Goal: Find specific page/section: Find specific page/section

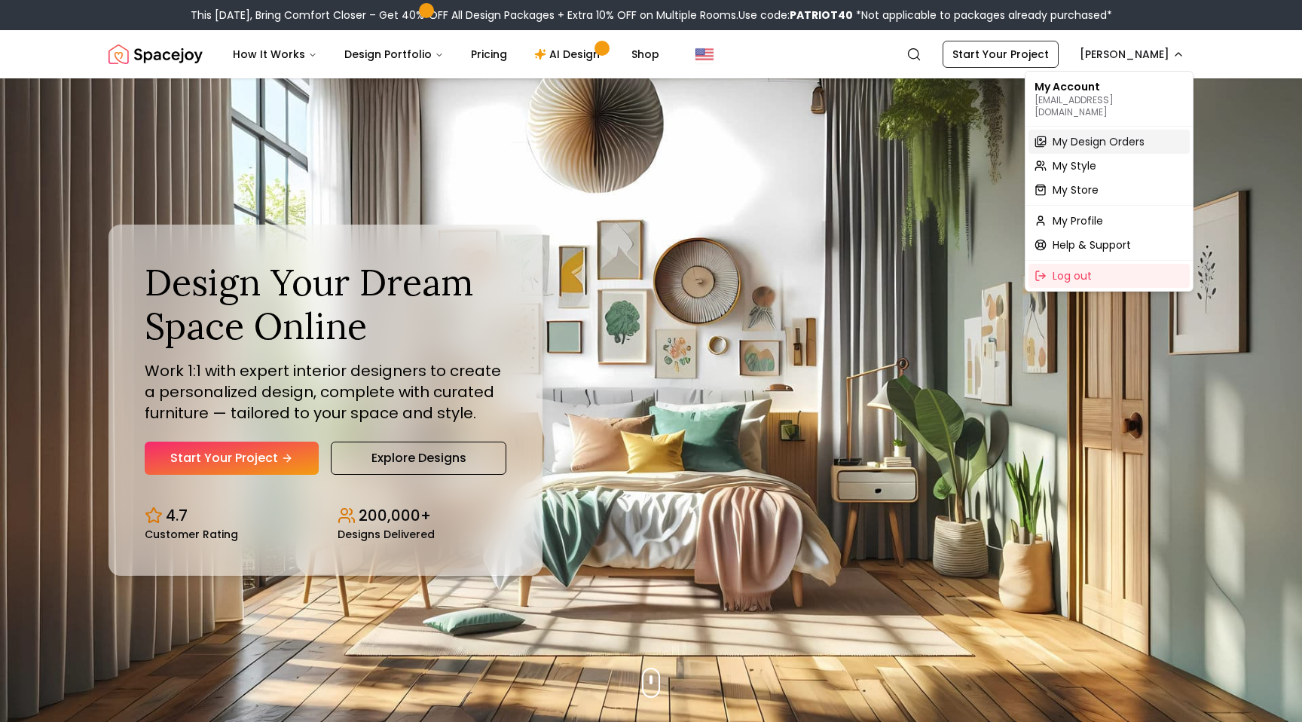
click at [1063, 134] on span "My Design Orders" at bounding box center [1099, 141] width 92 height 15
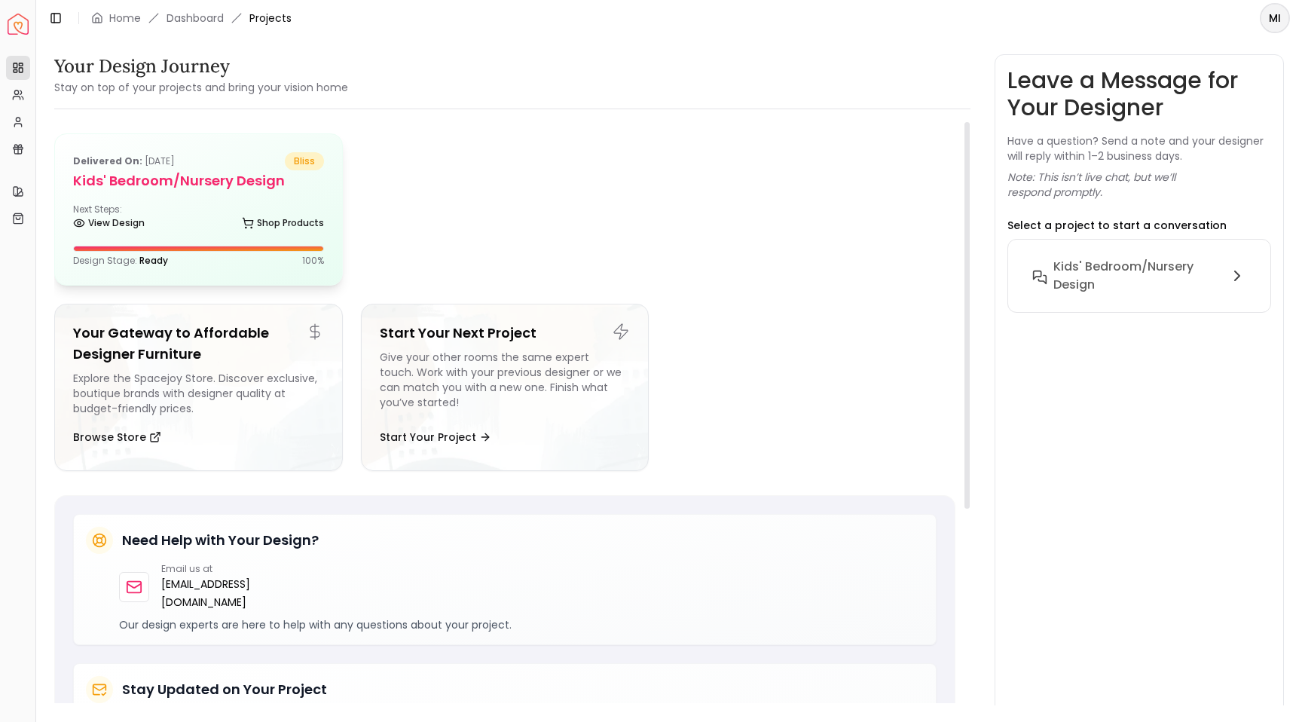
click at [240, 194] on div "Delivered on: [DATE] bliss Kids' Bedroom/Nursery design Next Steps: View Design…" at bounding box center [198, 209] width 287 height 151
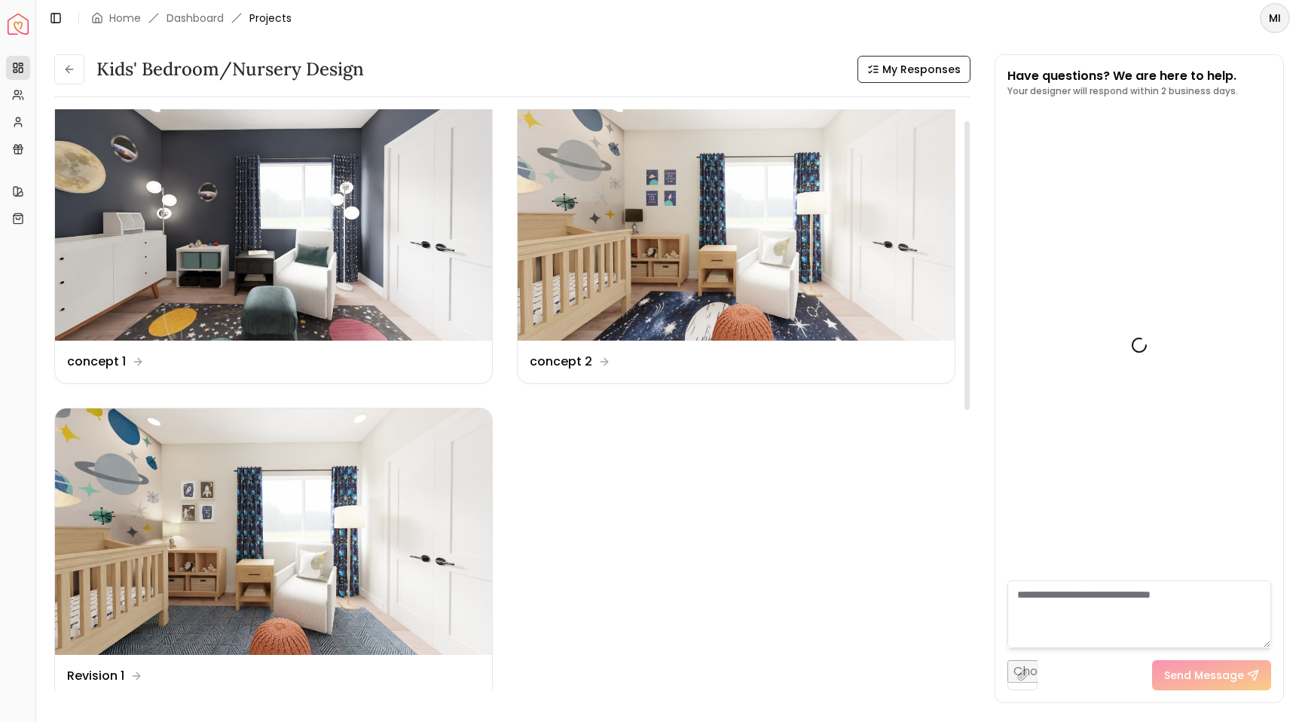
scroll to position [756, 0]
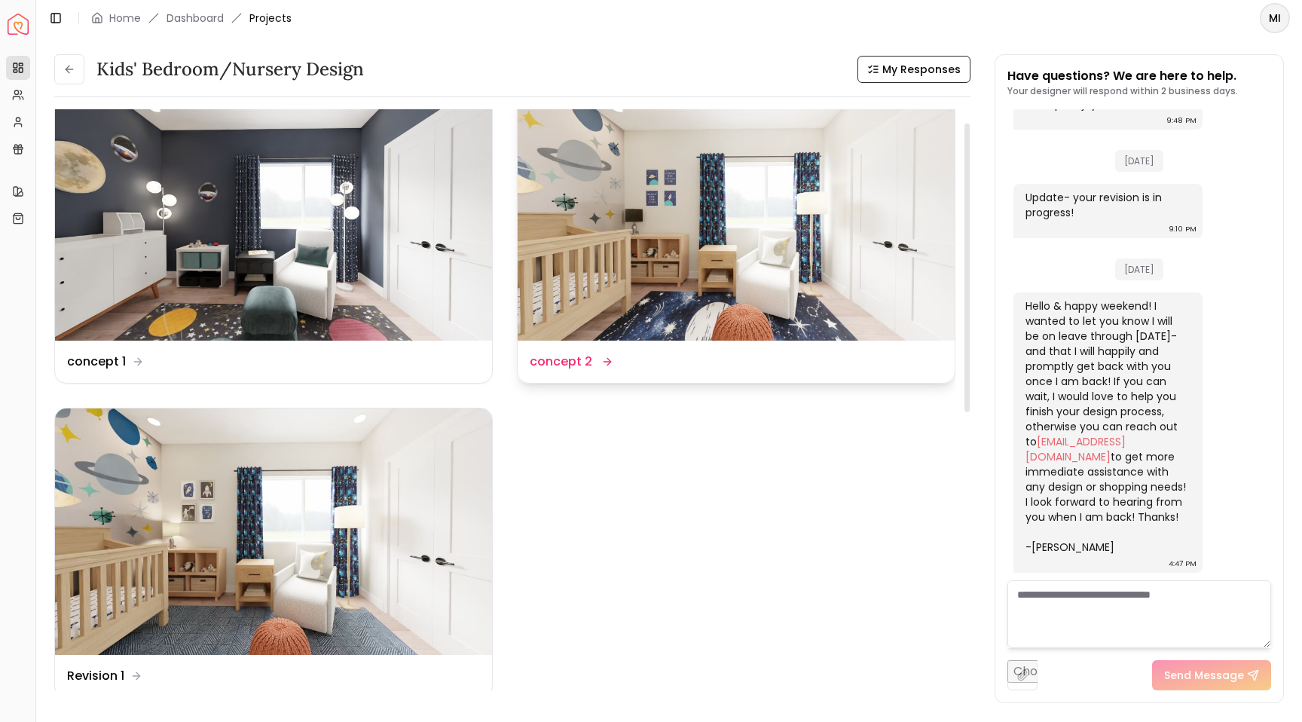
click at [704, 256] on img at bounding box center [736, 218] width 437 height 246
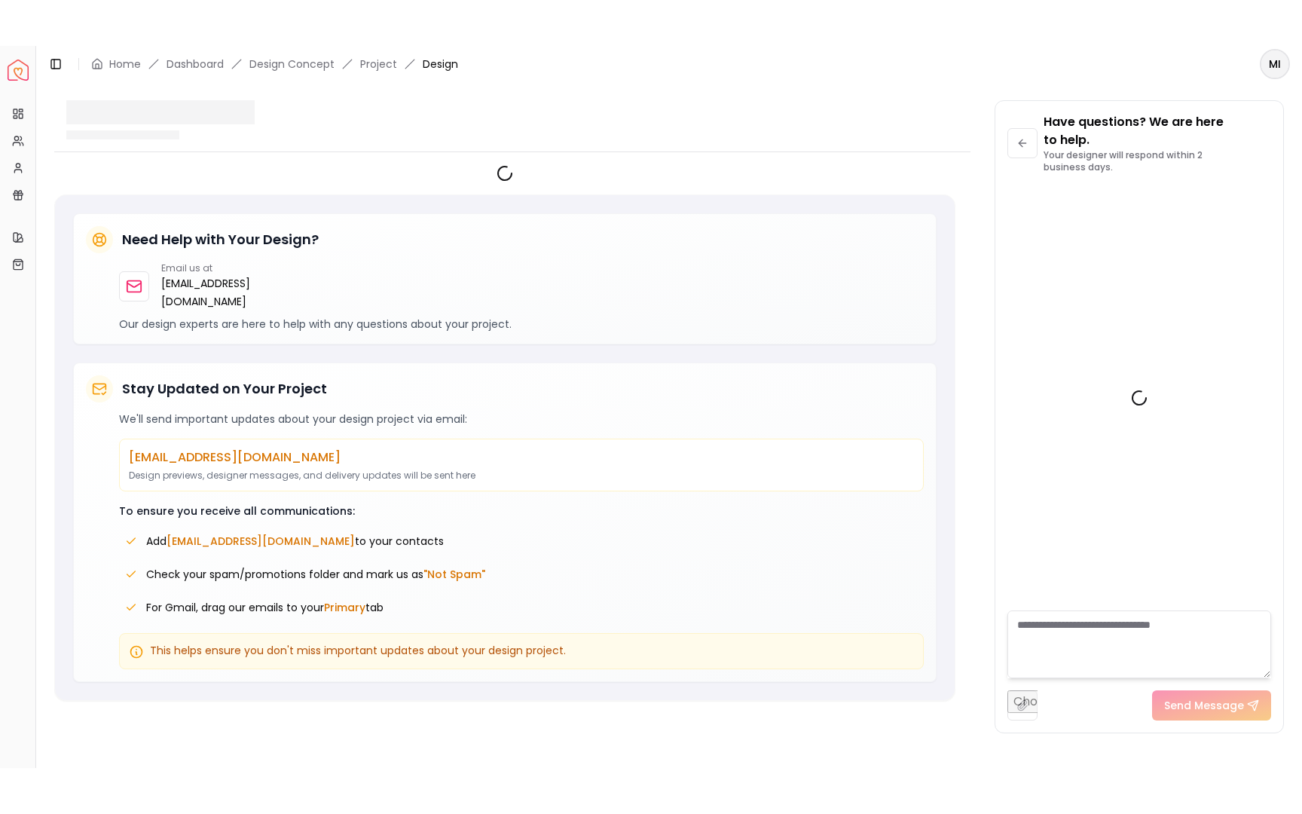
scroll to position [744, 0]
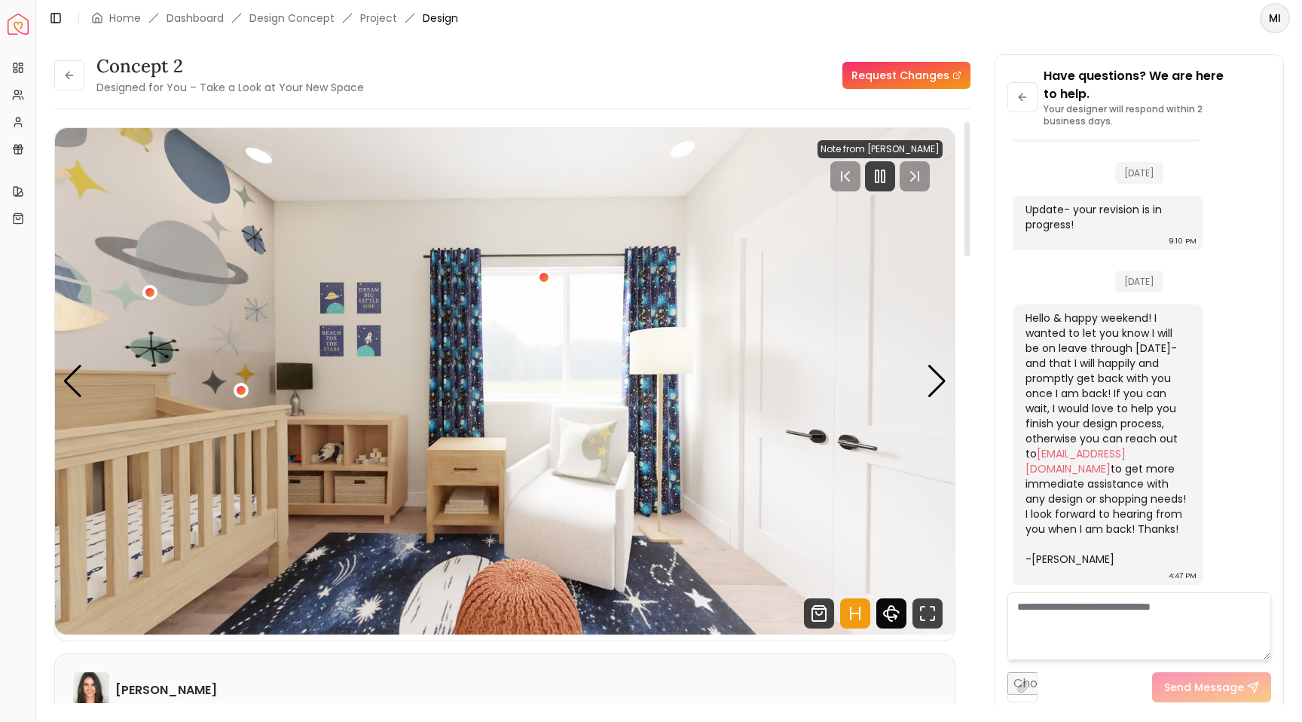
click at [896, 619] on icon "360 View" at bounding box center [891, 613] width 30 height 30
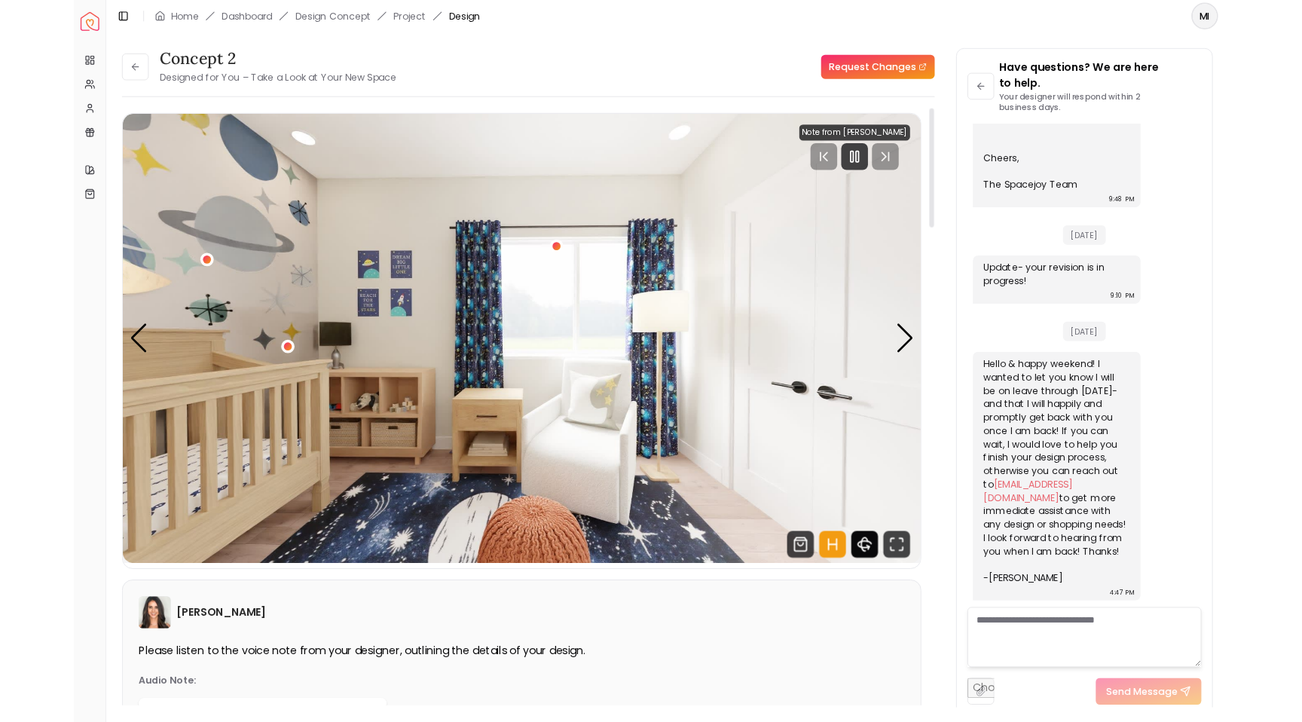
scroll to position [652, 0]
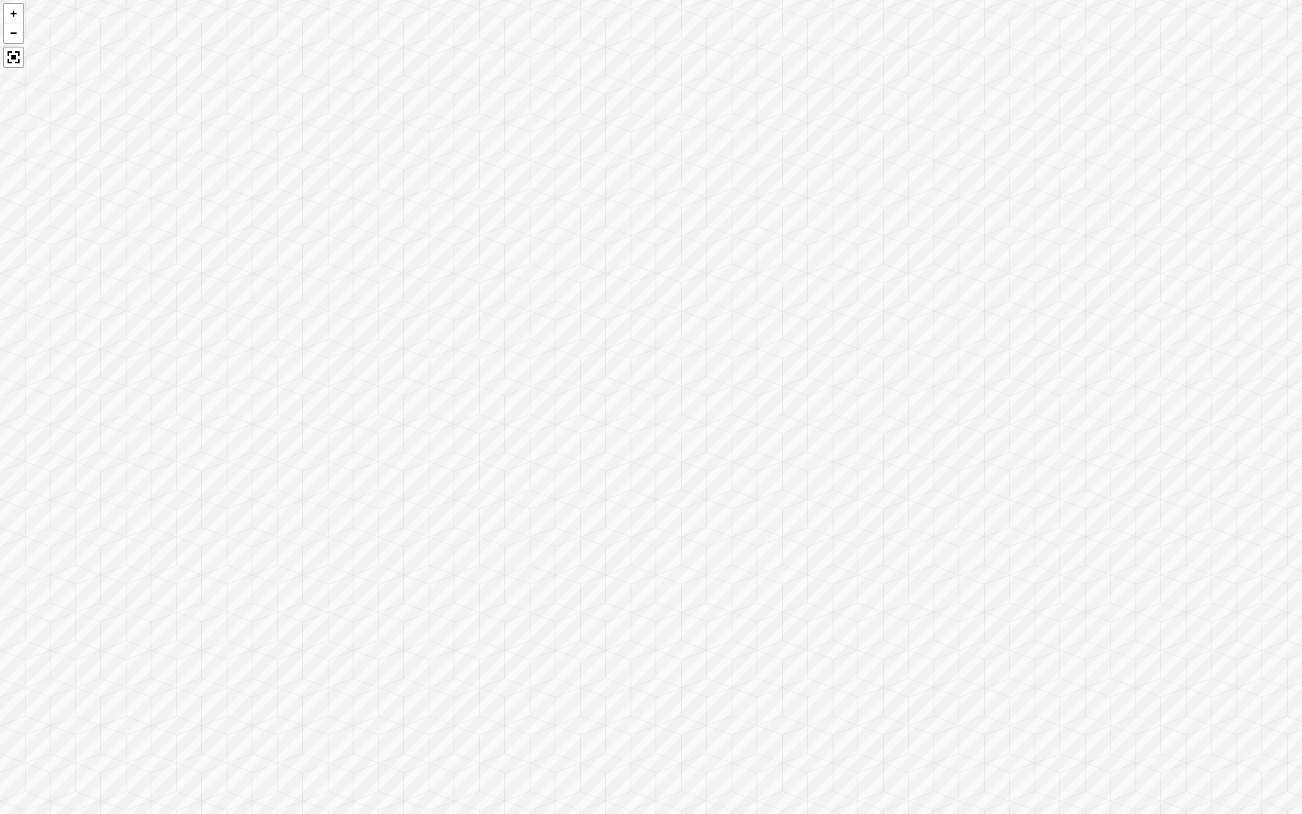
drag, startPoint x: 420, startPoint y: 521, endPoint x: 787, endPoint y: 521, distance: 366.9
click at [787, 521] on div at bounding box center [651, 407] width 1302 height 814
drag, startPoint x: 649, startPoint y: 512, endPoint x: 778, endPoint y: 511, distance: 128.8
click at [778, 511] on div at bounding box center [651, 407] width 1302 height 814
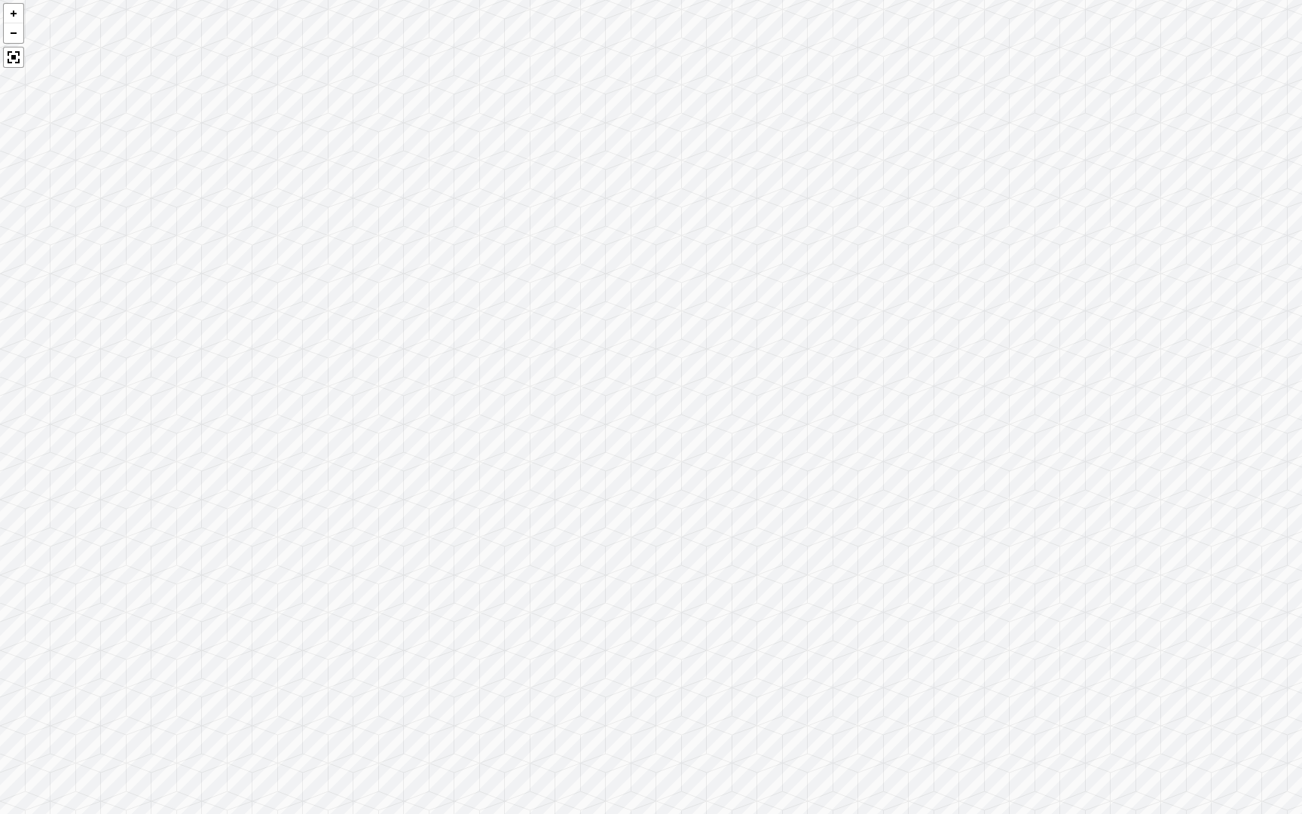
drag, startPoint x: 496, startPoint y: 497, endPoint x: 1128, endPoint y: 426, distance: 636.2
click at [1128, 426] on div at bounding box center [651, 407] width 1302 height 814
drag, startPoint x: 579, startPoint y: 588, endPoint x: 1270, endPoint y: 576, distance: 691.0
click at [1270, 576] on div at bounding box center [651, 407] width 1302 height 814
drag, startPoint x: 802, startPoint y: 600, endPoint x: 966, endPoint y: 606, distance: 163.6
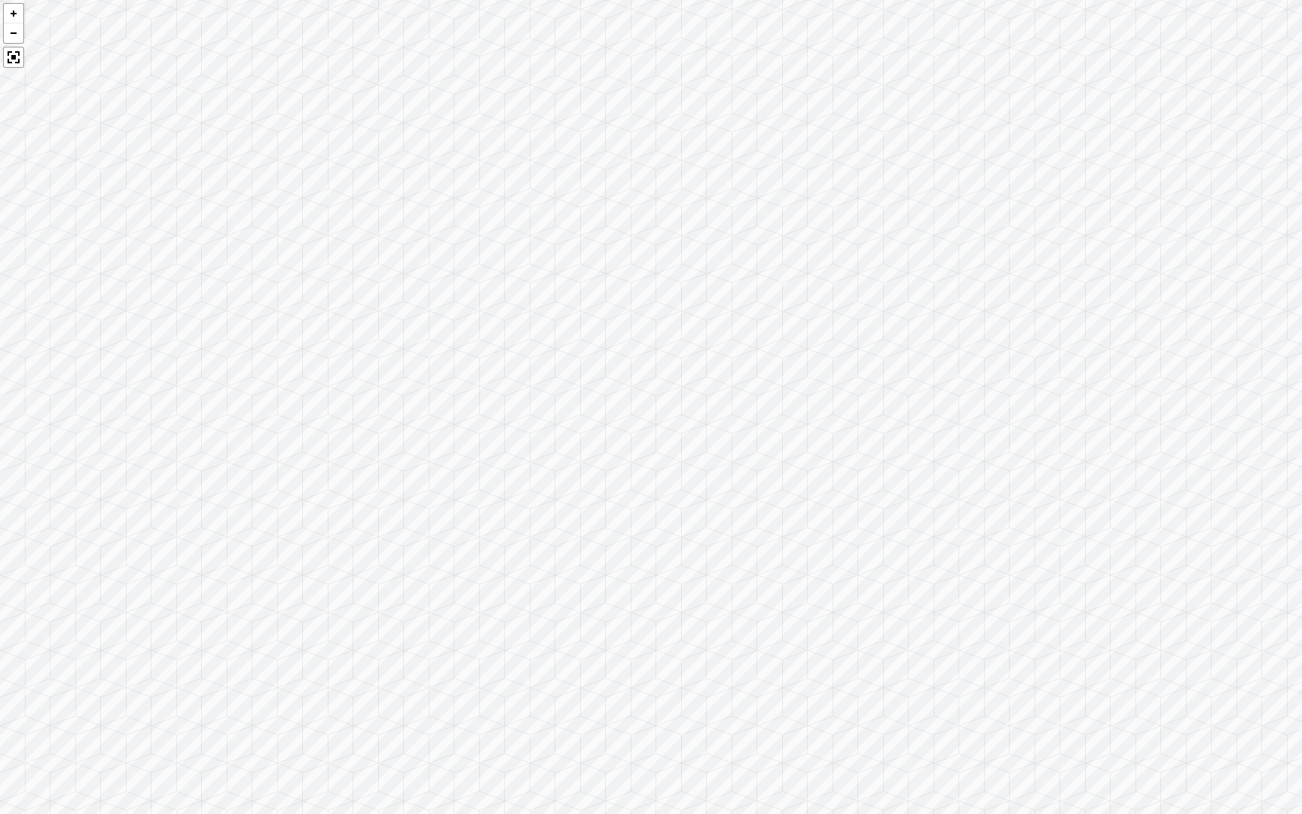
click at [966, 606] on div at bounding box center [651, 407] width 1302 height 814
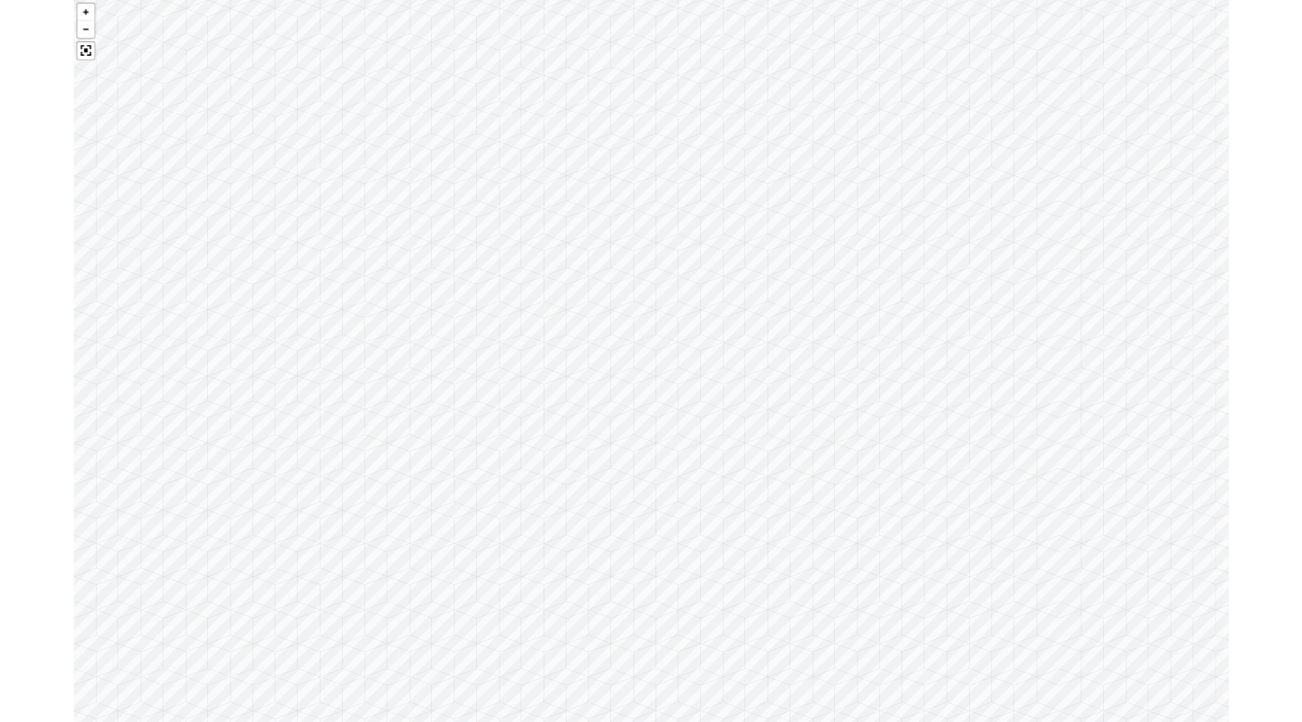
scroll to position [744, 0]
